Goal: Task Accomplishment & Management: Manage account settings

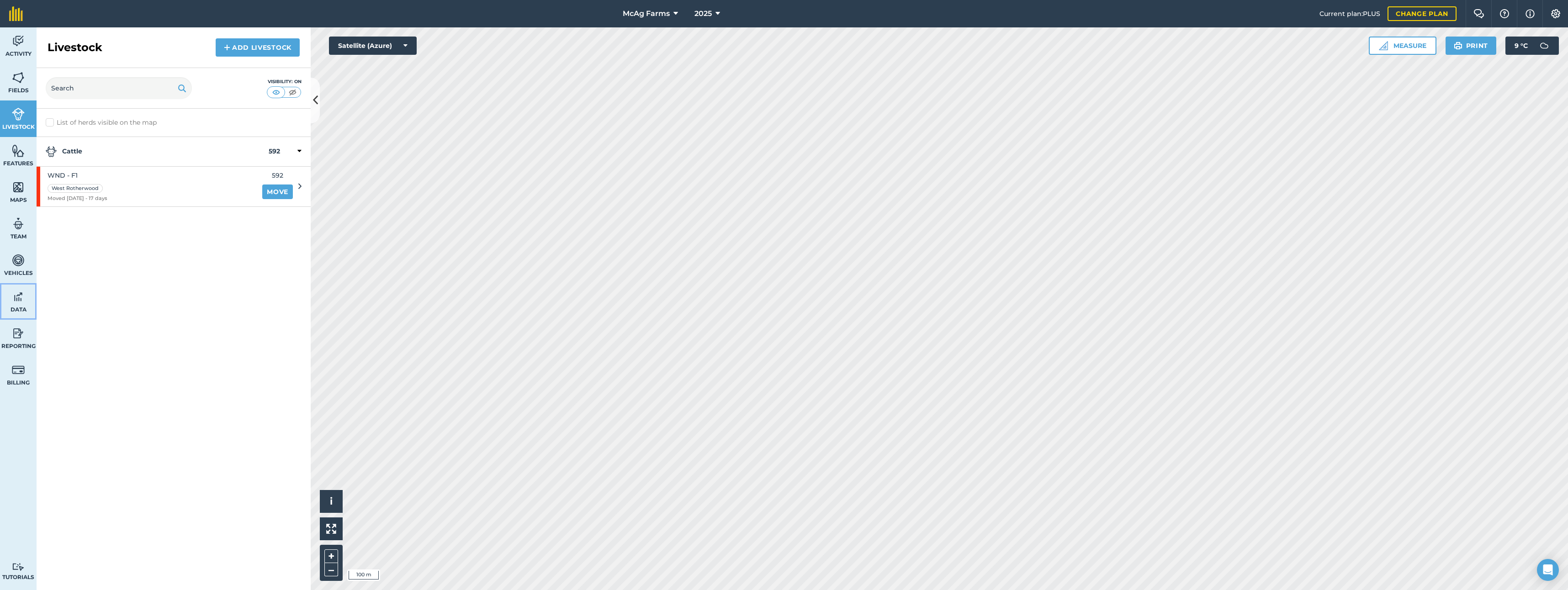
click at [17, 307] on span "Data" at bounding box center [18, 309] width 37 height 7
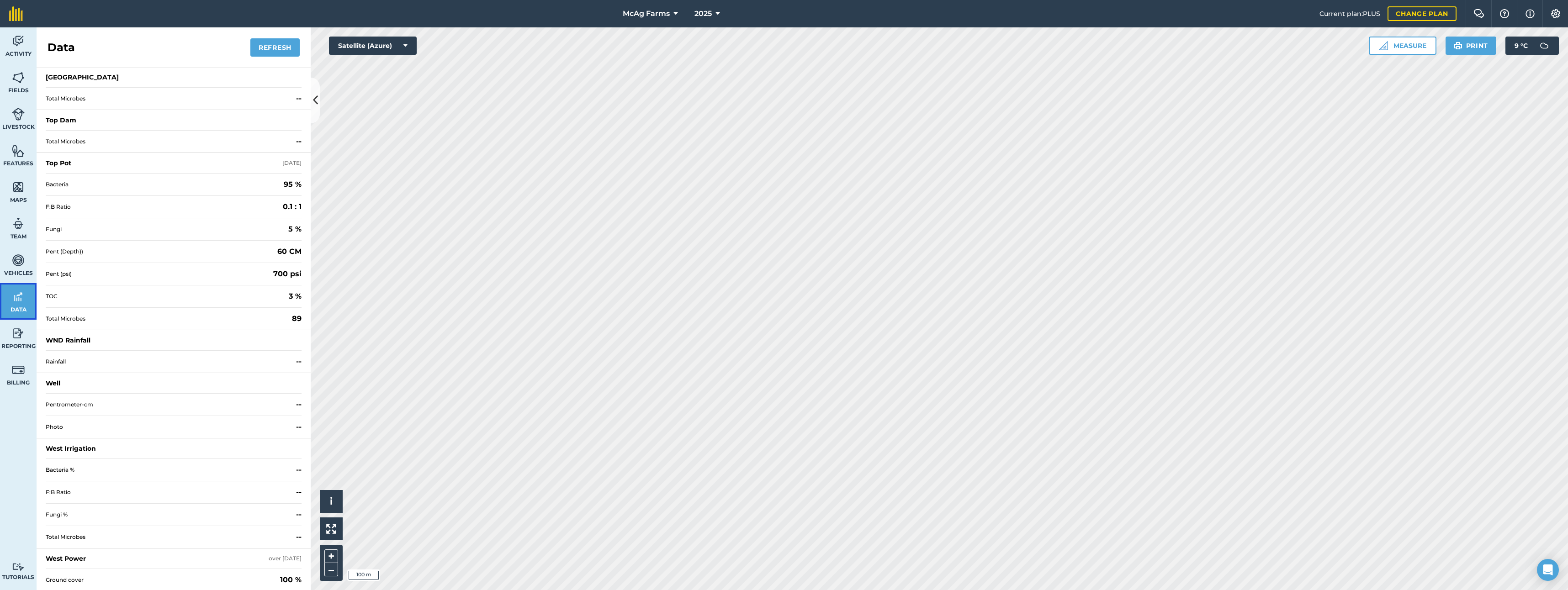
scroll to position [1377, 0]
click at [57, 361] on span "Rainfall" at bounding box center [169, 360] width 246 height 7
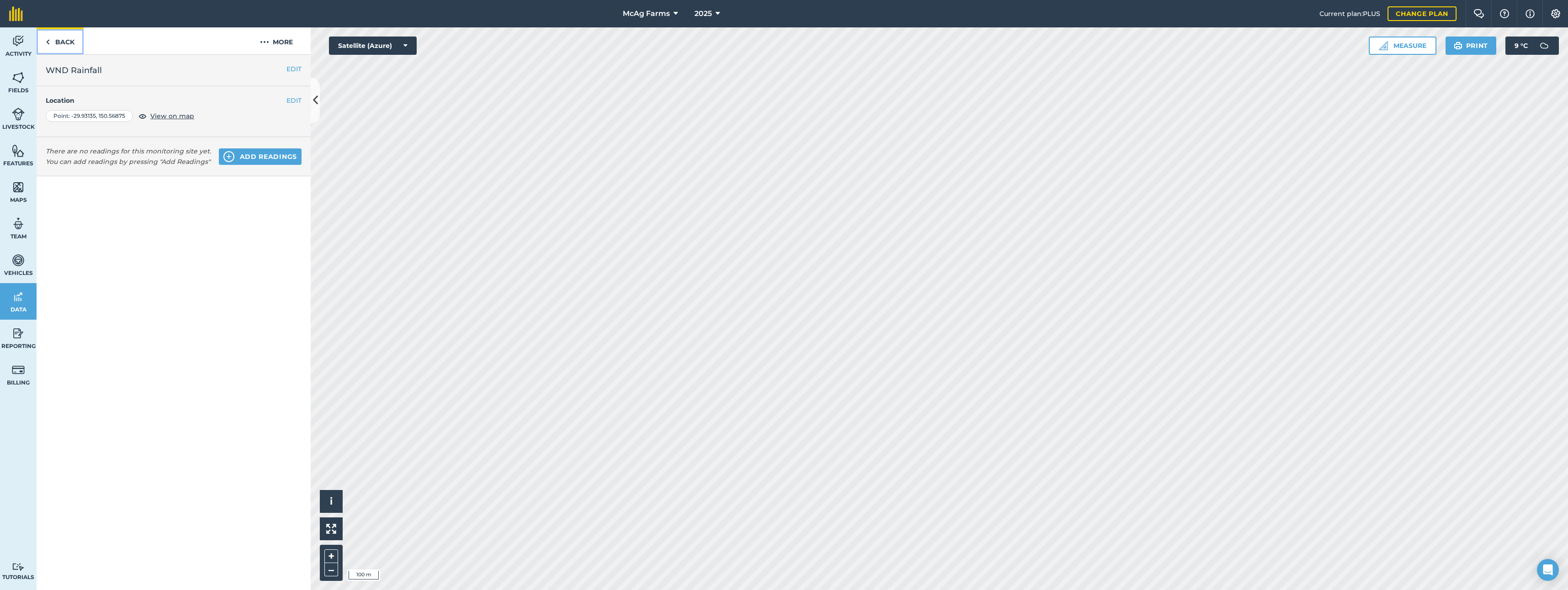
click at [69, 43] on link "Back" at bounding box center [60, 40] width 47 height 27
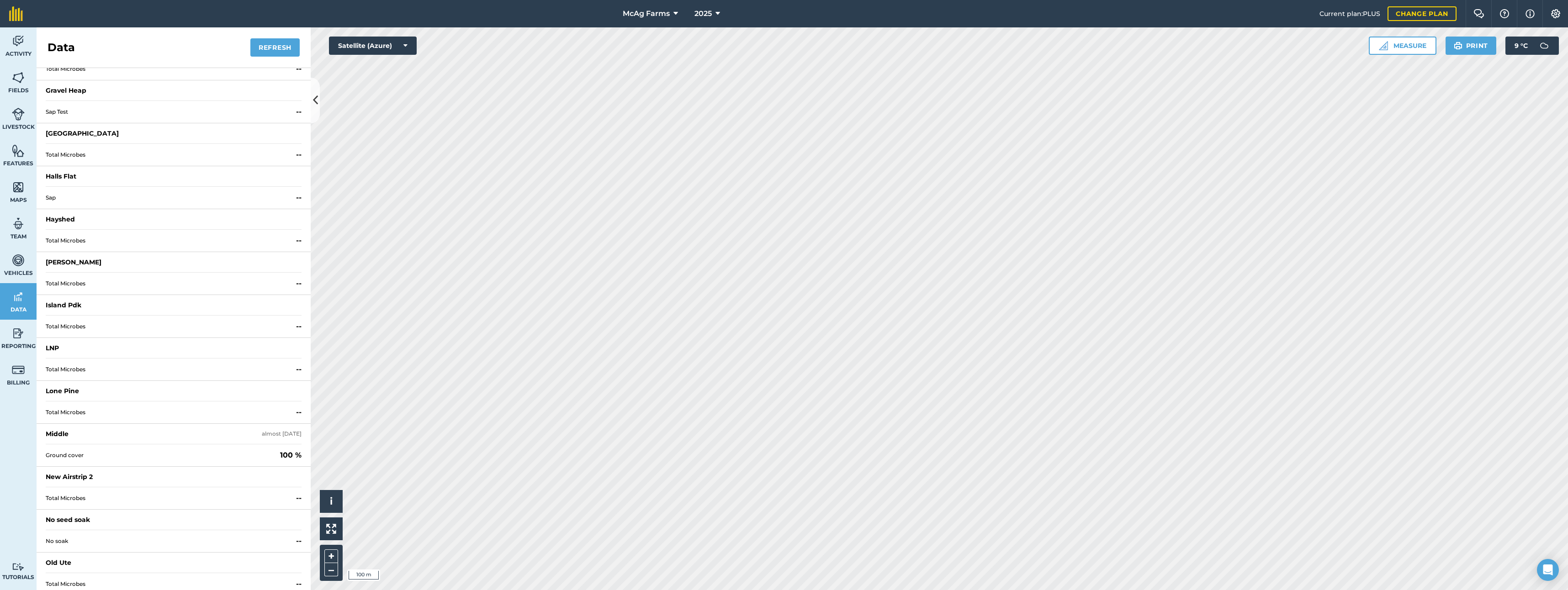
scroll to position [463, 0]
click at [1557, 15] on img at bounding box center [1555, 13] width 11 height 9
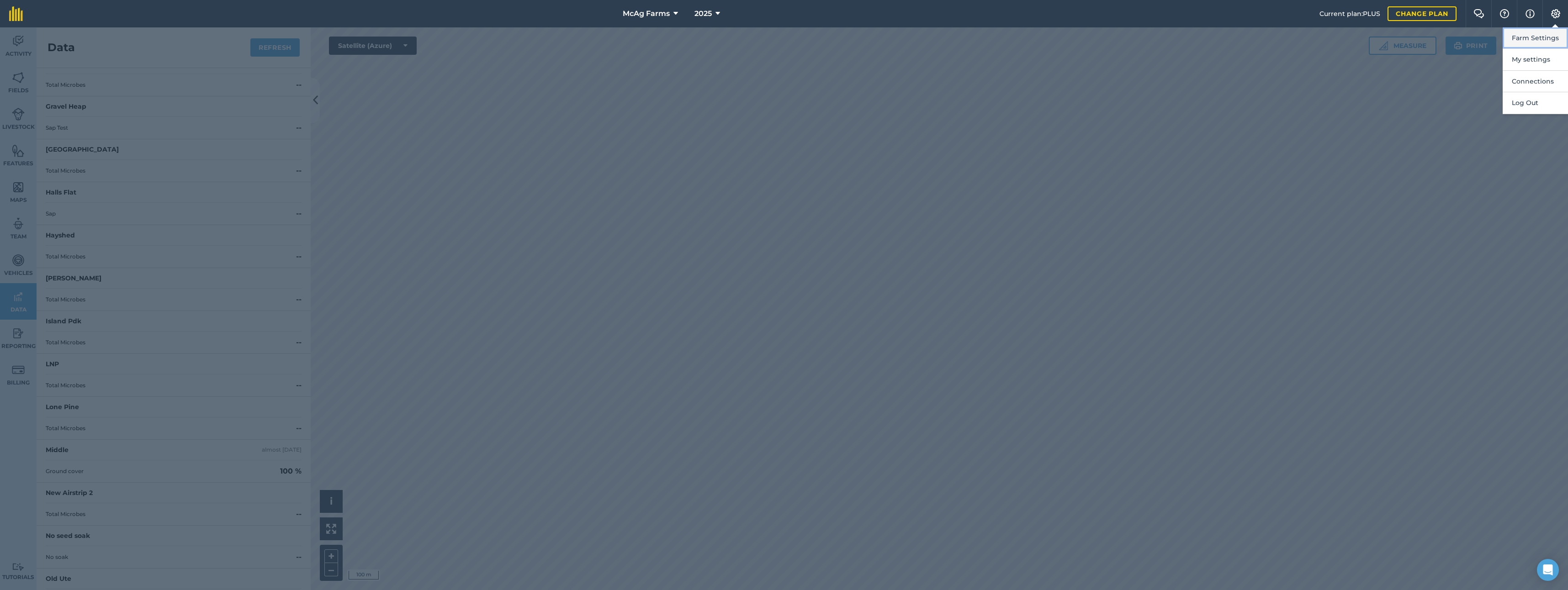
click at [1539, 41] on button "Farm Settings" at bounding box center [1536, 38] width 66 height 22
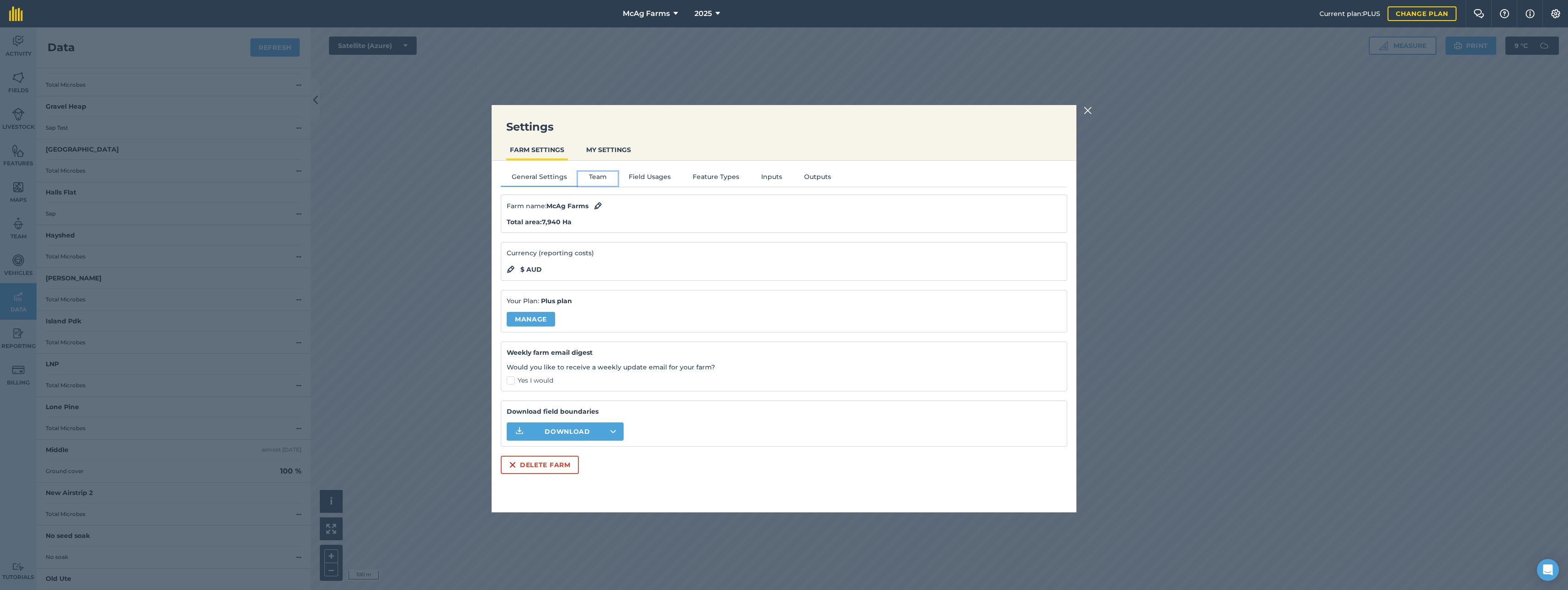
click at [597, 177] on button "Team" at bounding box center [597, 178] width 40 height 14
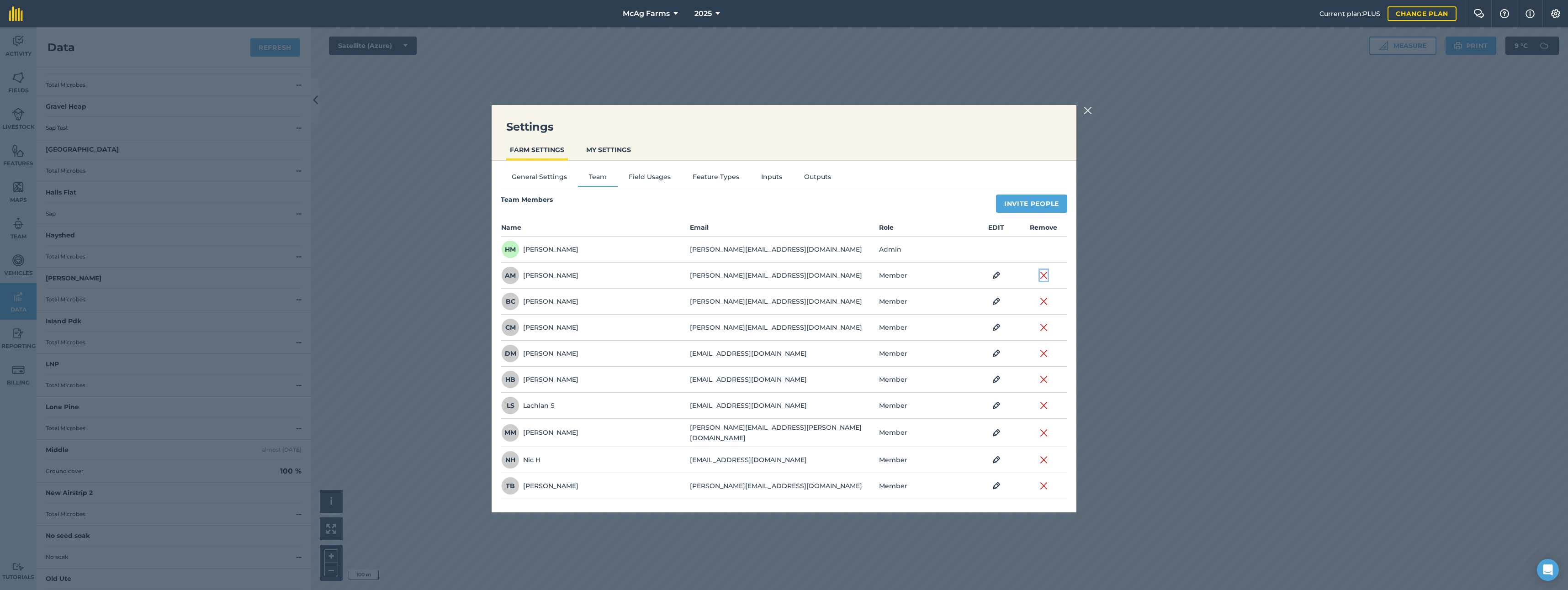
click at [1040, 274] on img at bounding box center [1044, 275] width 8 height 11
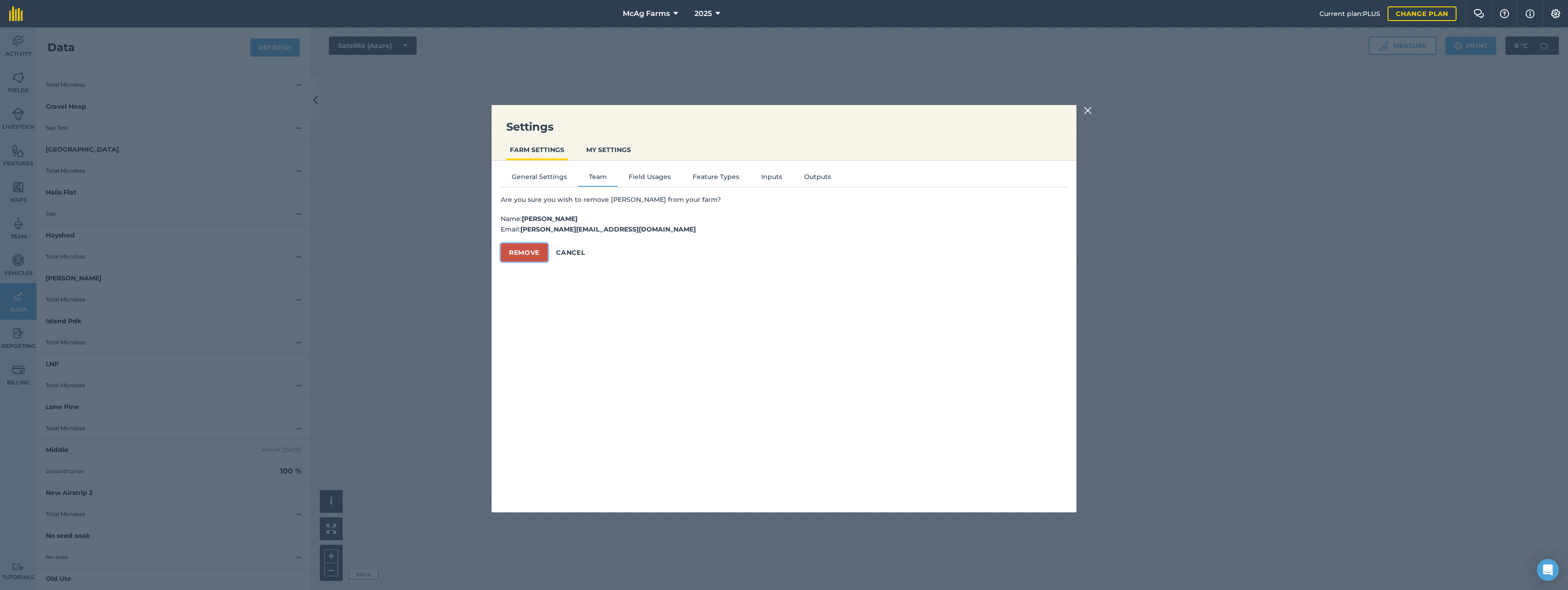
click at [523, 248] on button "Remove" at bounding box center [524, 252] width 47 height 18
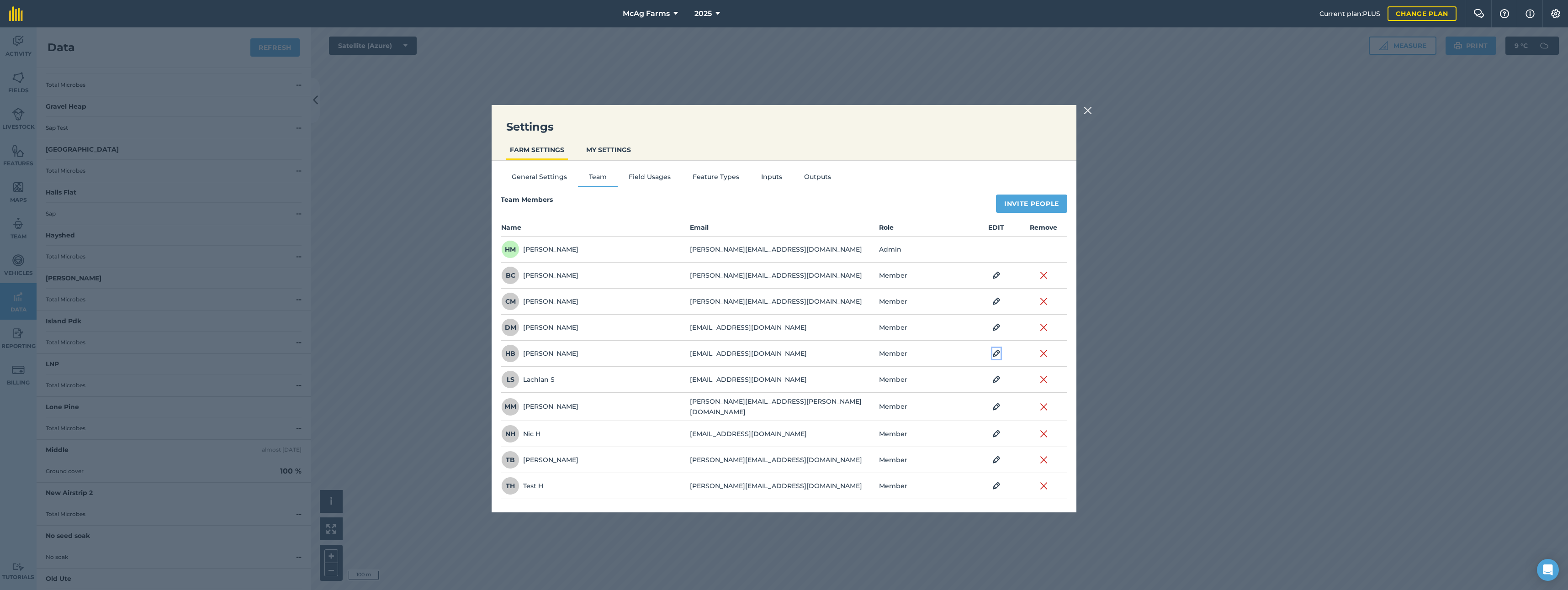
click at [992, 354] on img at bounding box center [996, 353] width 8 height 11
select select "MEMBER"
click at [916, 352] on icon at bounding box center [918, 354] width 5 height 10
click at [820, 351] on td "[EMAIL_ADDRESS][DOMAIN_NAME]" at bounding box center [783, 354] width 189 height 27
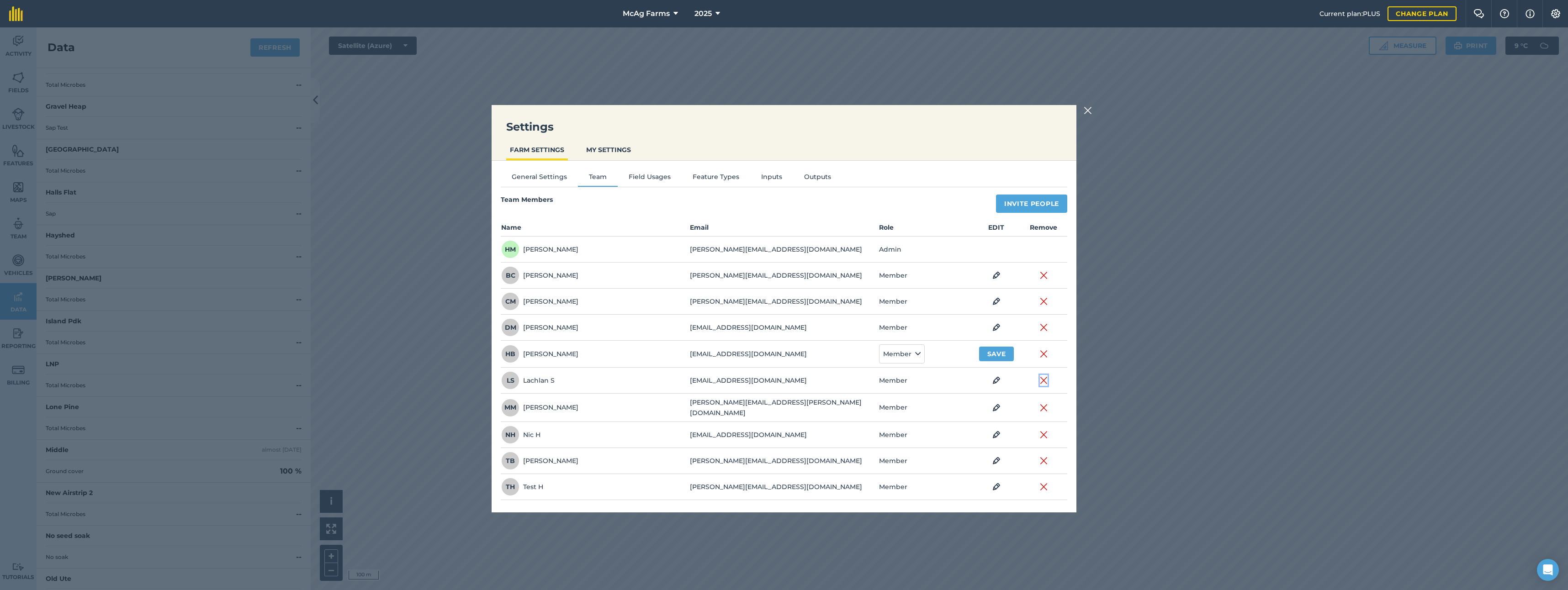
click at [1040, 380] on img at bounding box center [1044, 380] width 8 height 11
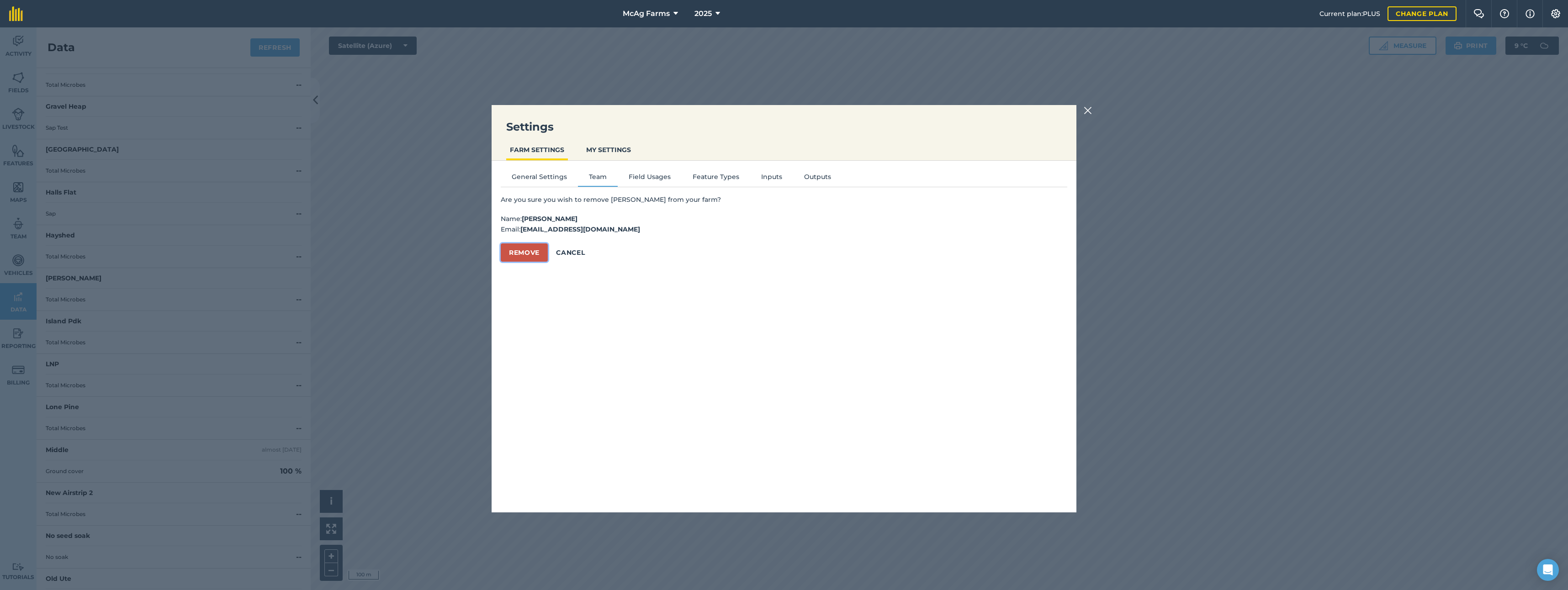
click at [525, 250] on button "Remove" at bounding box center [524, 252] width 47 height 18
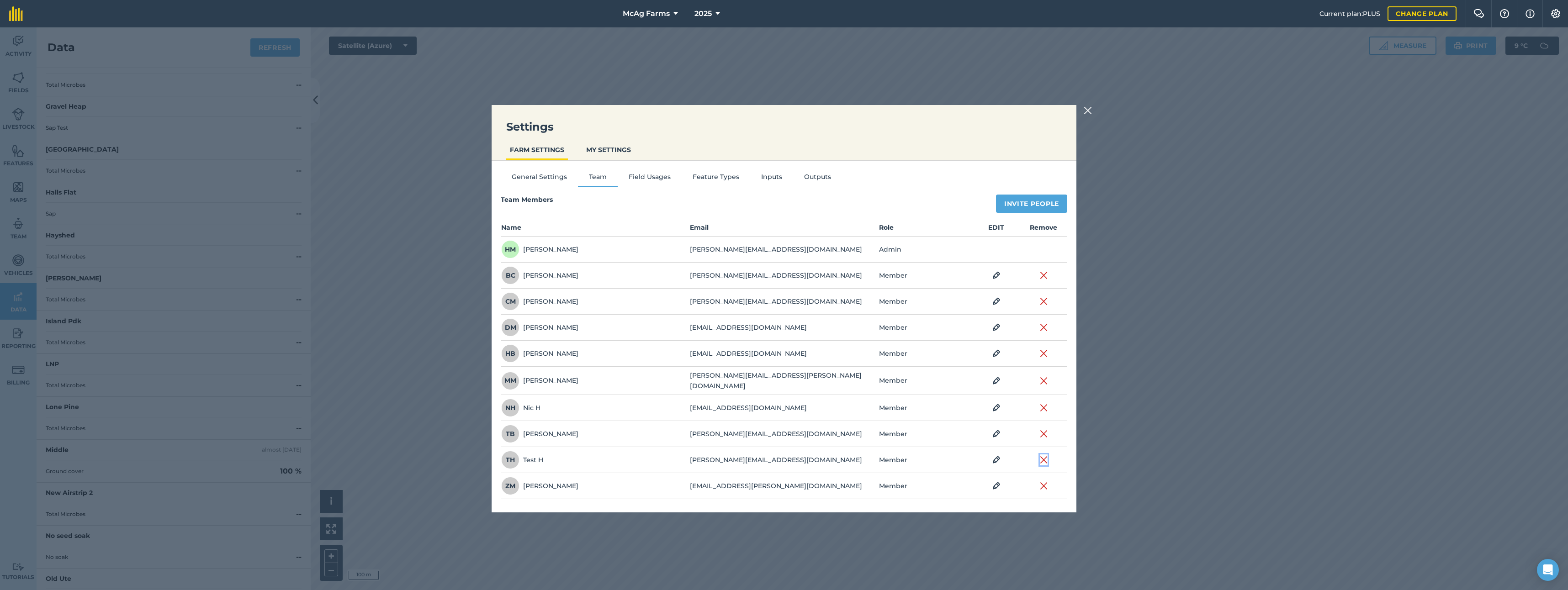
click at [1045, 457] on img at bounding box center [1044, 459] width 8 height 11
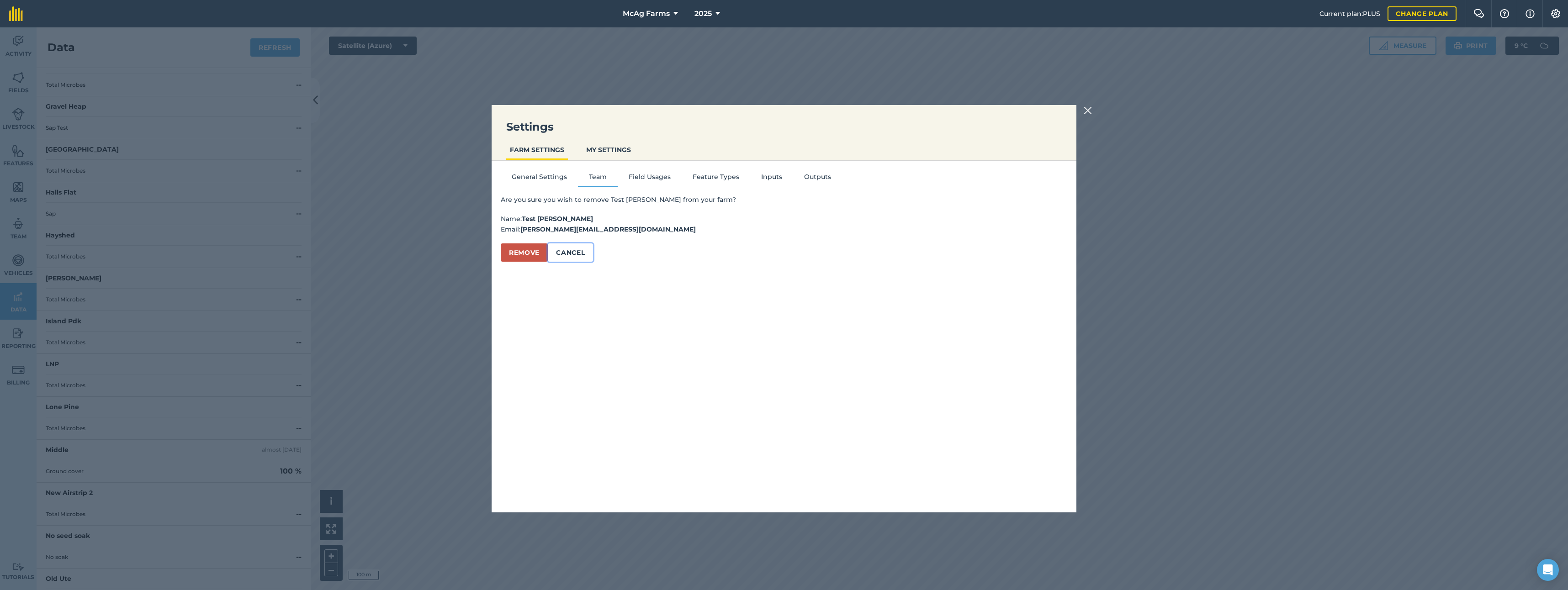
click at [575, 254] on button "Cancel" at bounding box center [570, 252] width 45 height 18
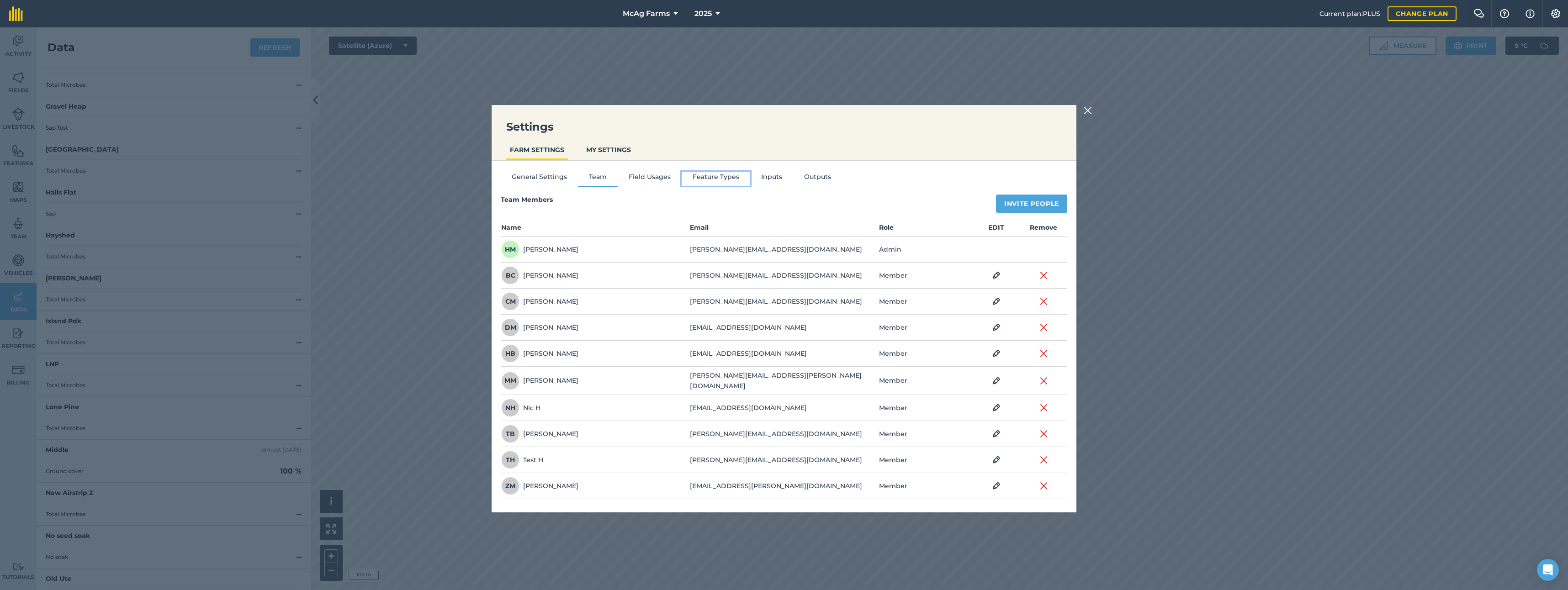
click at [727, 177] on button "Feature Types" at bounding box center [715, 178] width 69 height 14
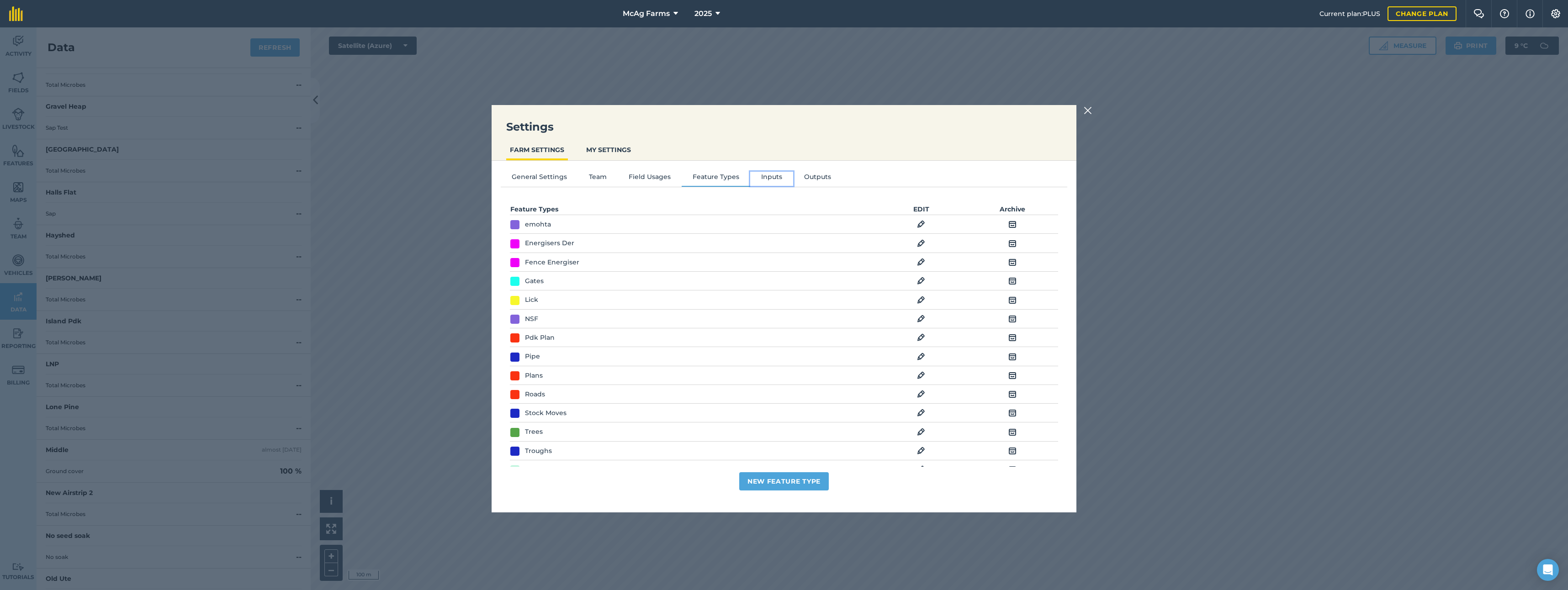
click at [772, 174] on button "Inputs" at bounding box center [771, 178] width 43 height 14
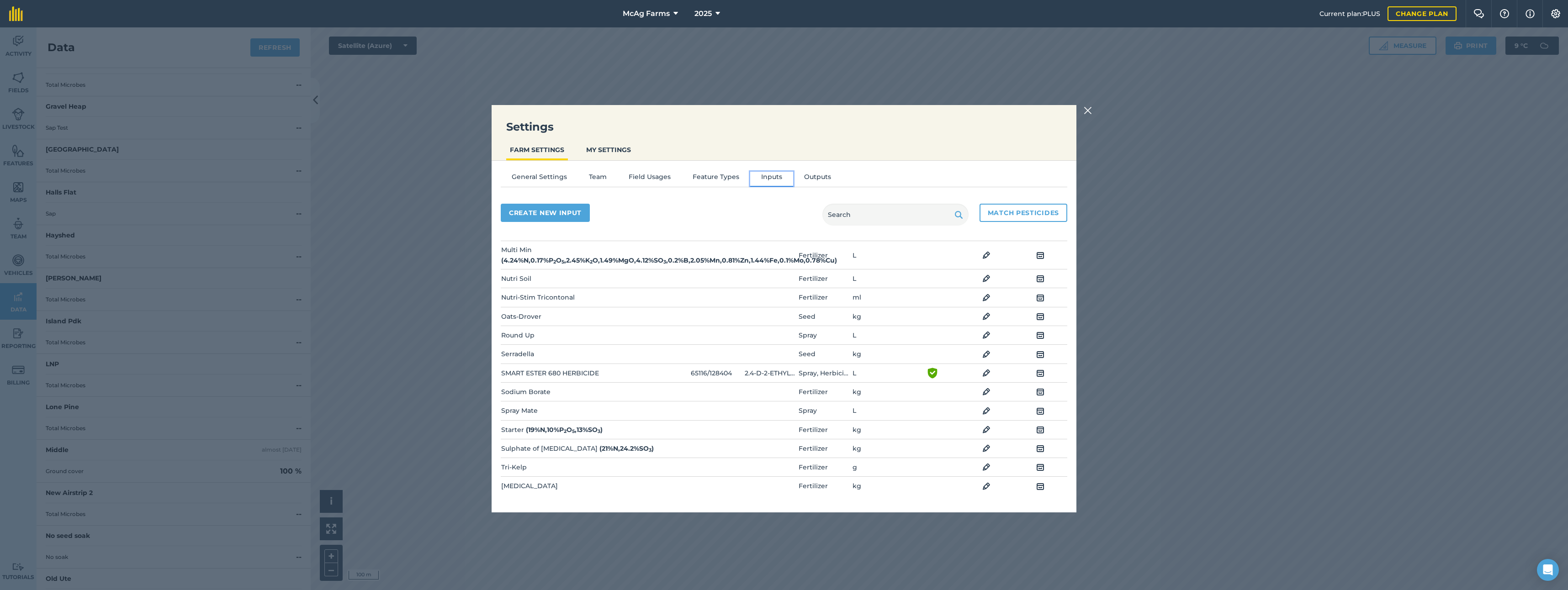
scroll to position [128, 0]
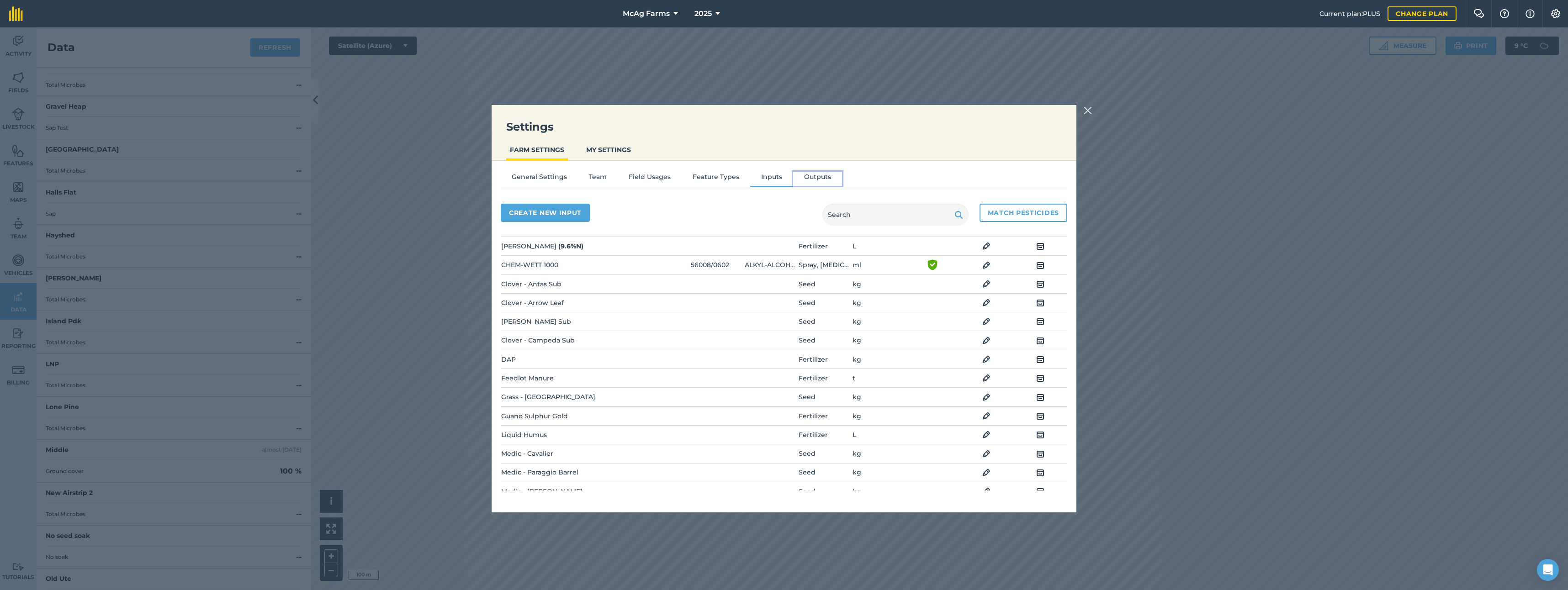
click at [807, 176] on button "Outputs" at bounding box center [817, 178] width 49 height 14
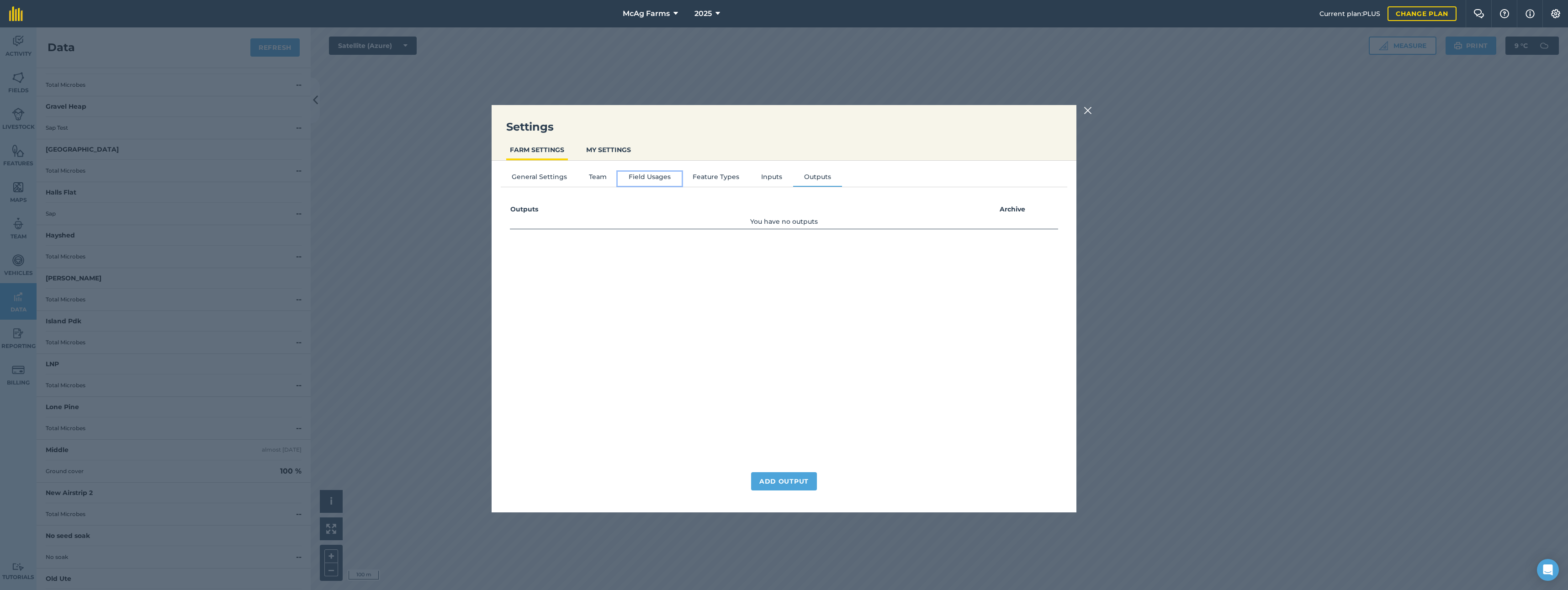
click at [634, 175] on button "Field Usages" at bounding box center [649, 178] width 64 height 14
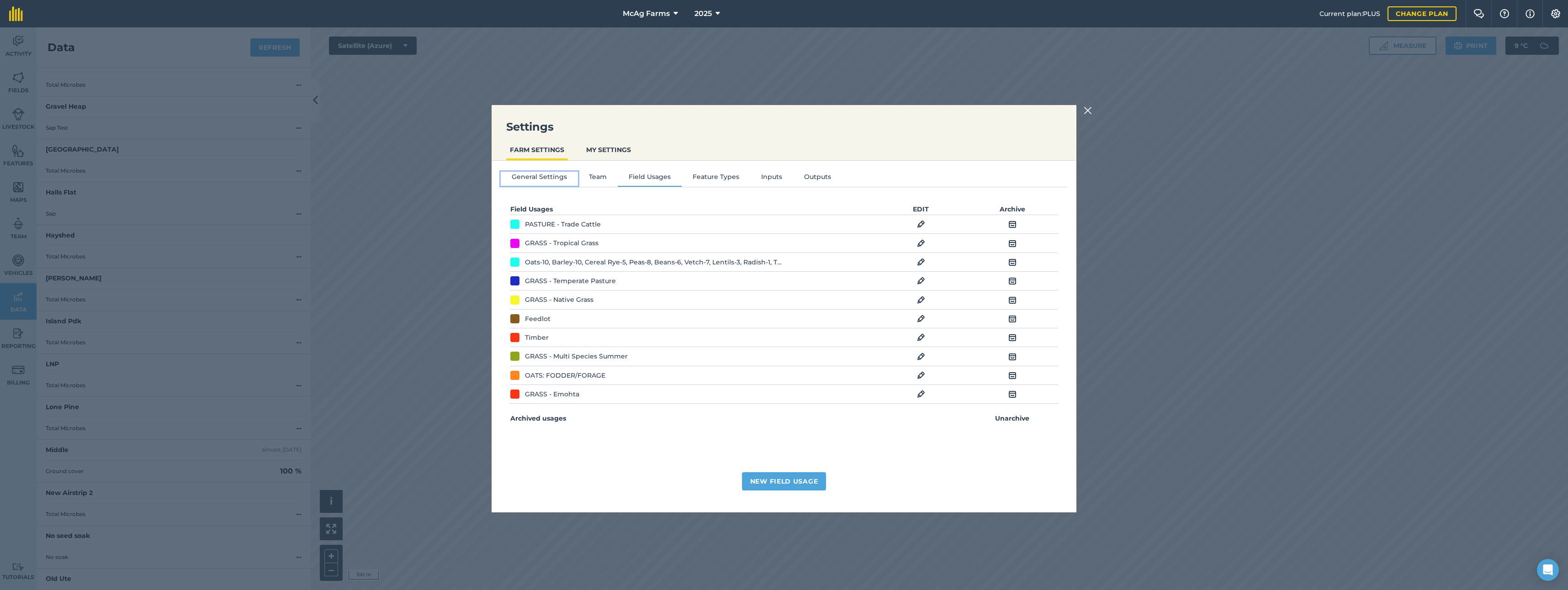
click at [527, 176] on button "General Settings" at bounding box center [539, 178] width 77 height 14
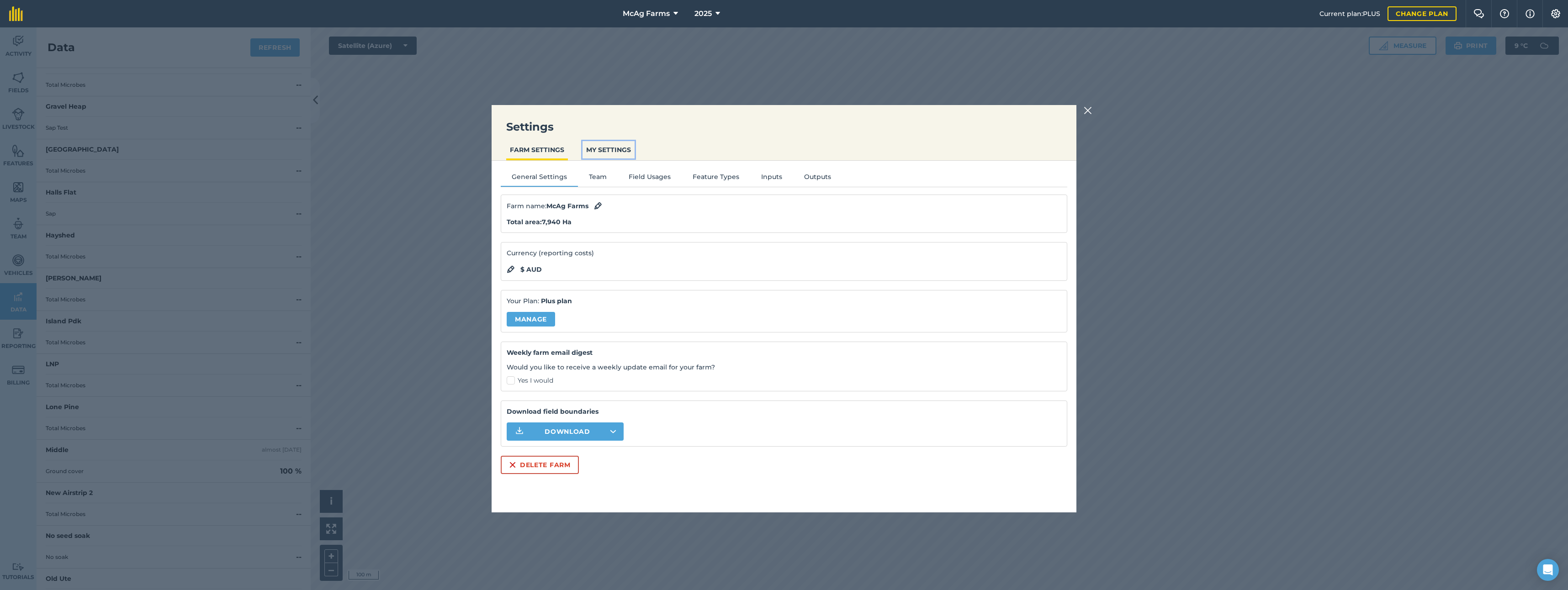
click at [611, 147] on button "MY SETTINGS" at bounding box center [608, 149] width 52 height 17
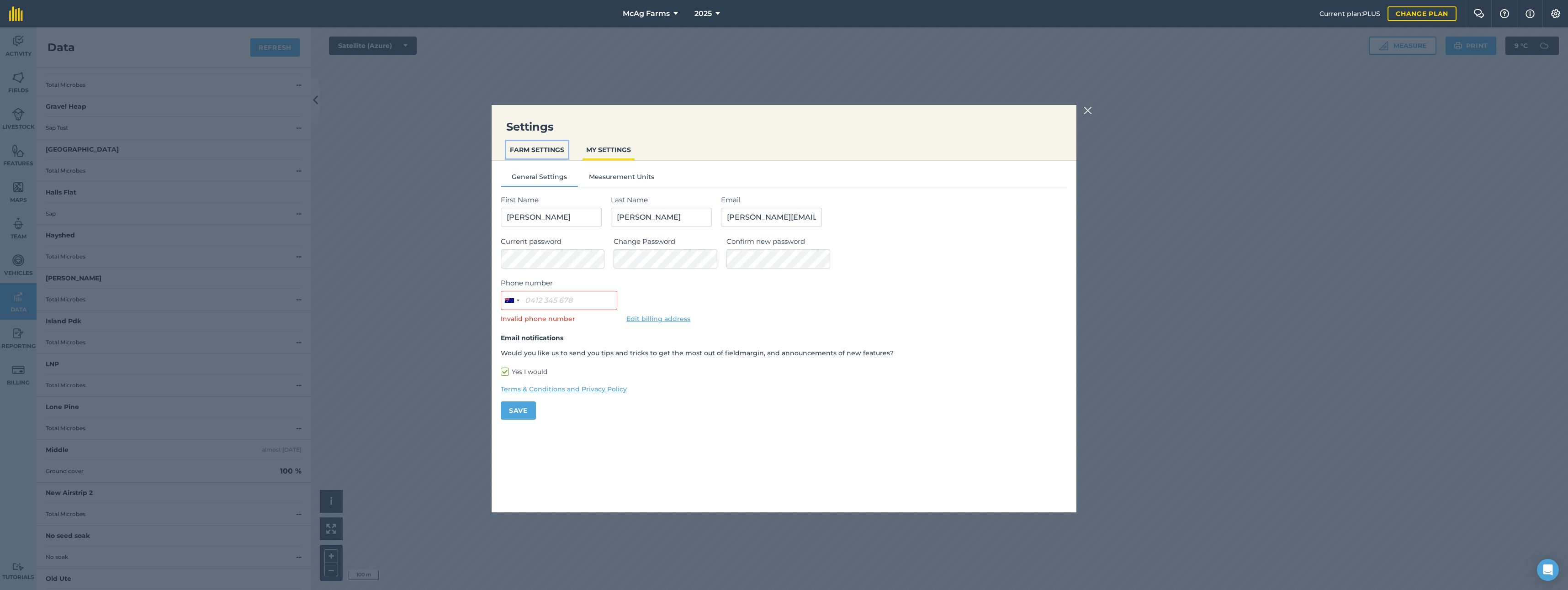
click at [545, 148] on button "FARM SETTINGS" at bounding box center [538, 149] width 62 height 17
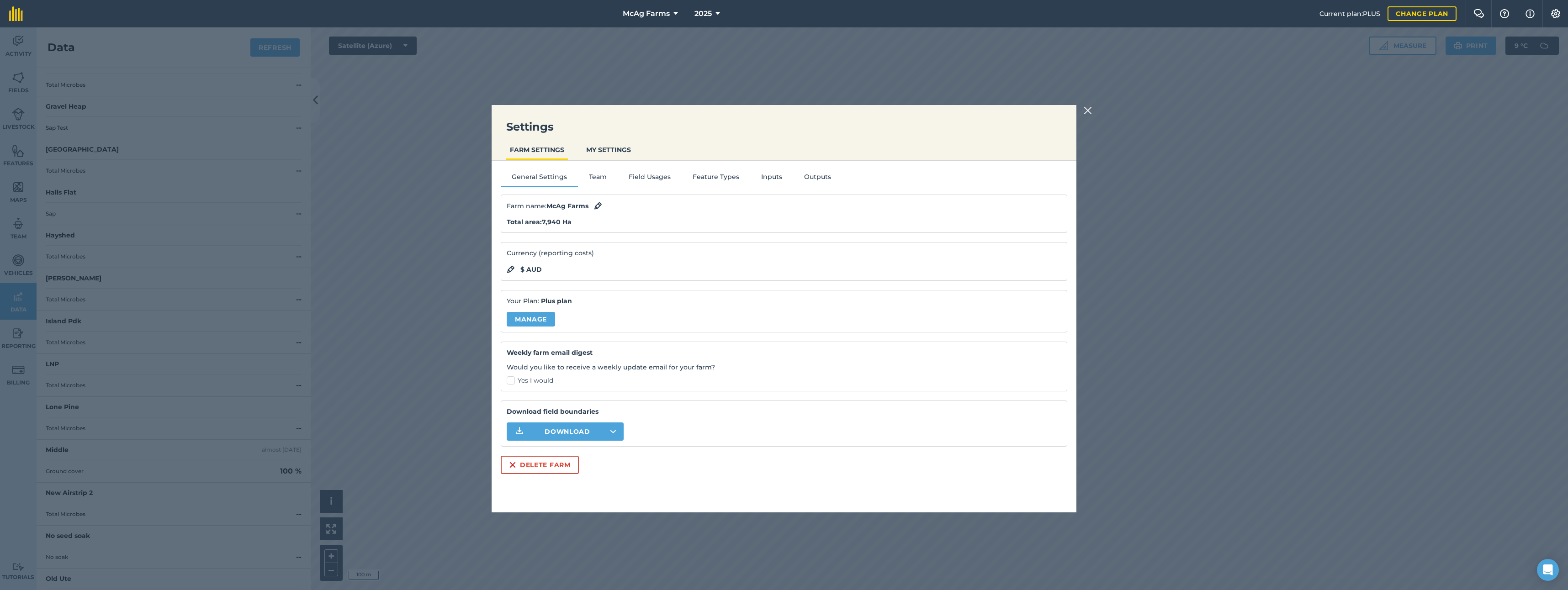
click at [1088, 109] on img at bounding box center [1088, 110] width 8 height 11
